Goal: Register for event/course

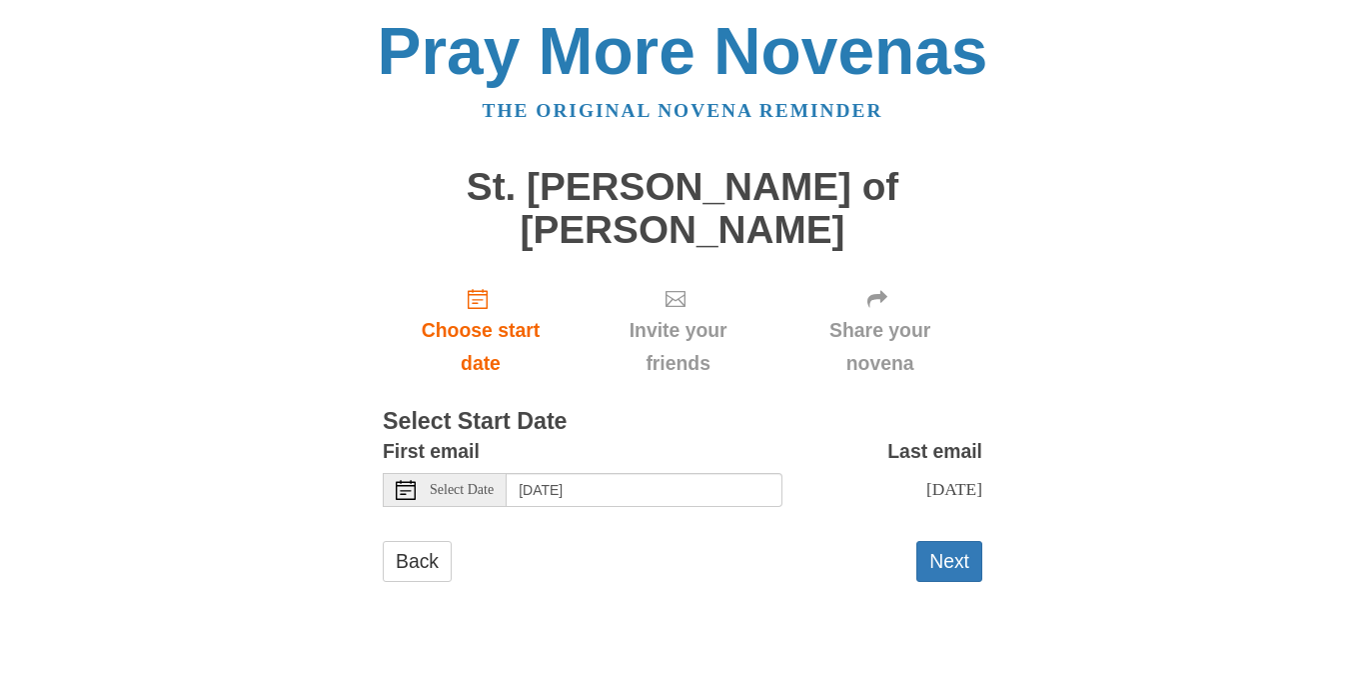
click at [401, 480] on icon at bounding box center [406, 490] width 20 height 20
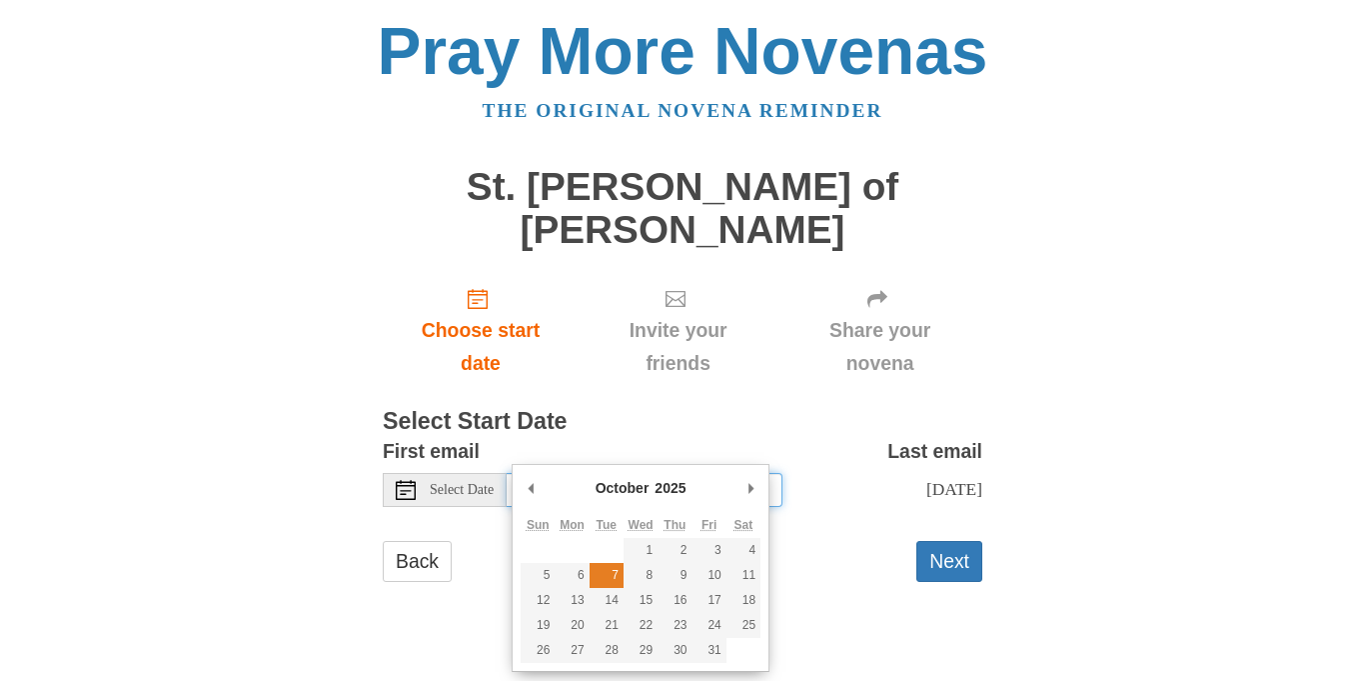
type input "[DATE]"
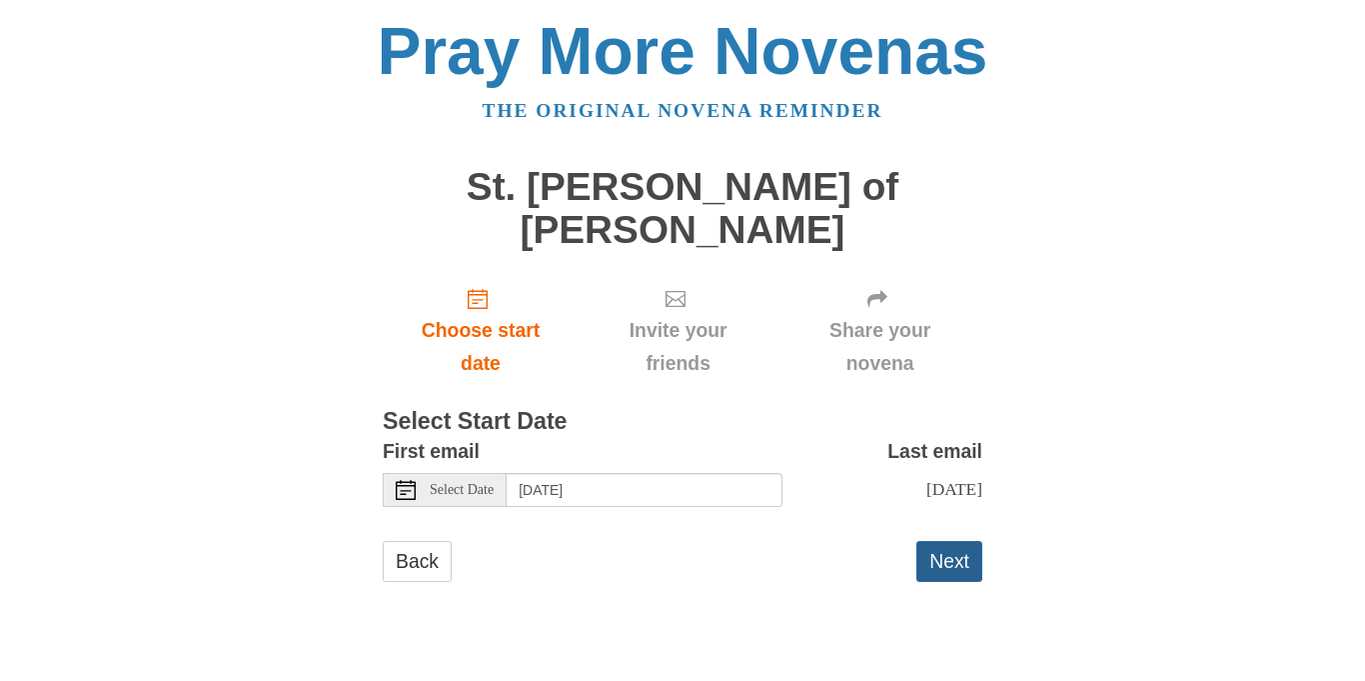
click at [963, 541] on button "Next" at bounding box center [949, 561] width 66 height 41
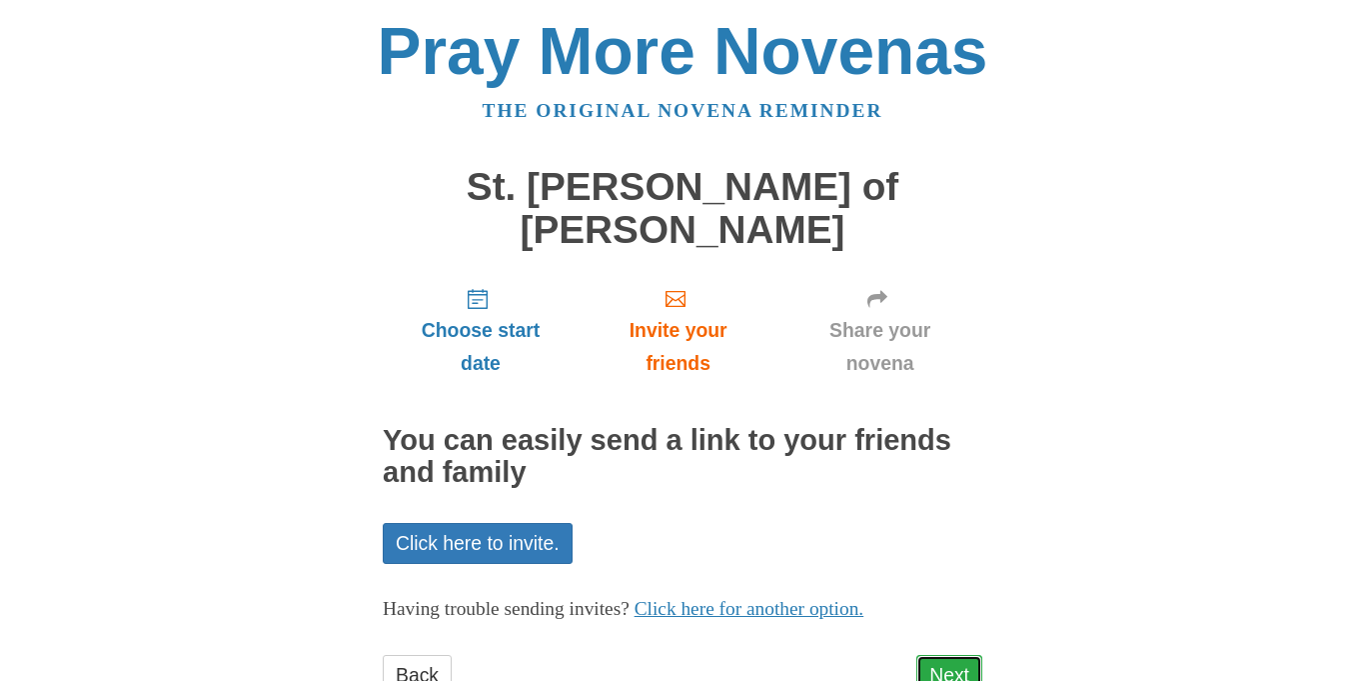
click at [957, 655] on link "Next" at bounding box center [949, 675] width 66 height 41
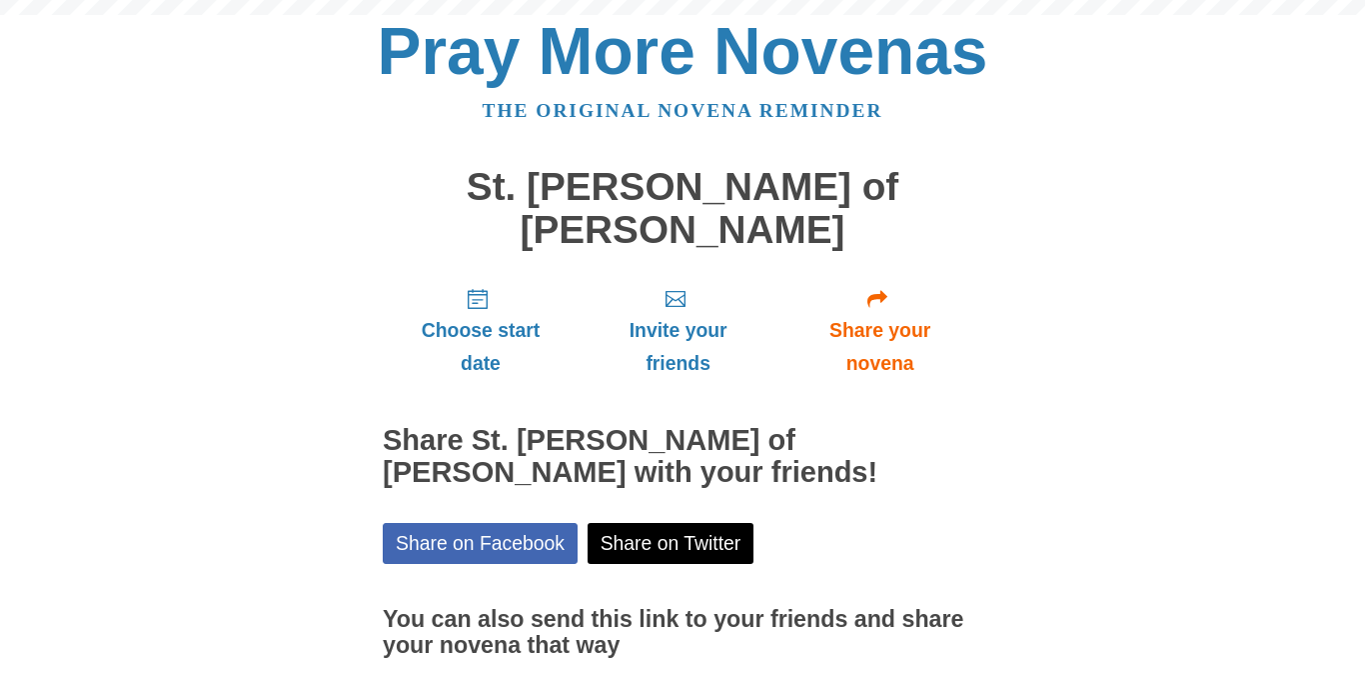
scroll to position [122, 0]
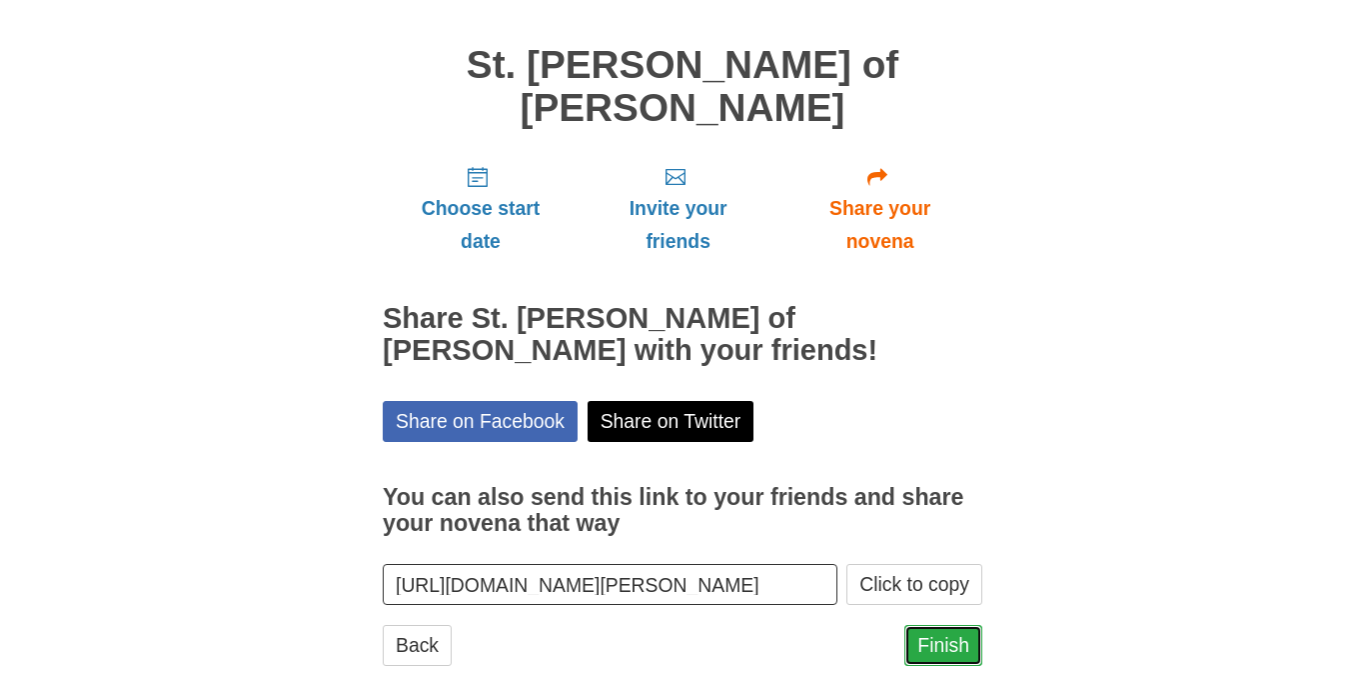
click at [940, 625] on link "Finish" at bounding box center [943, 645] width 78 height 41
